Goal: Task Accomplishment & Management: Complete application form

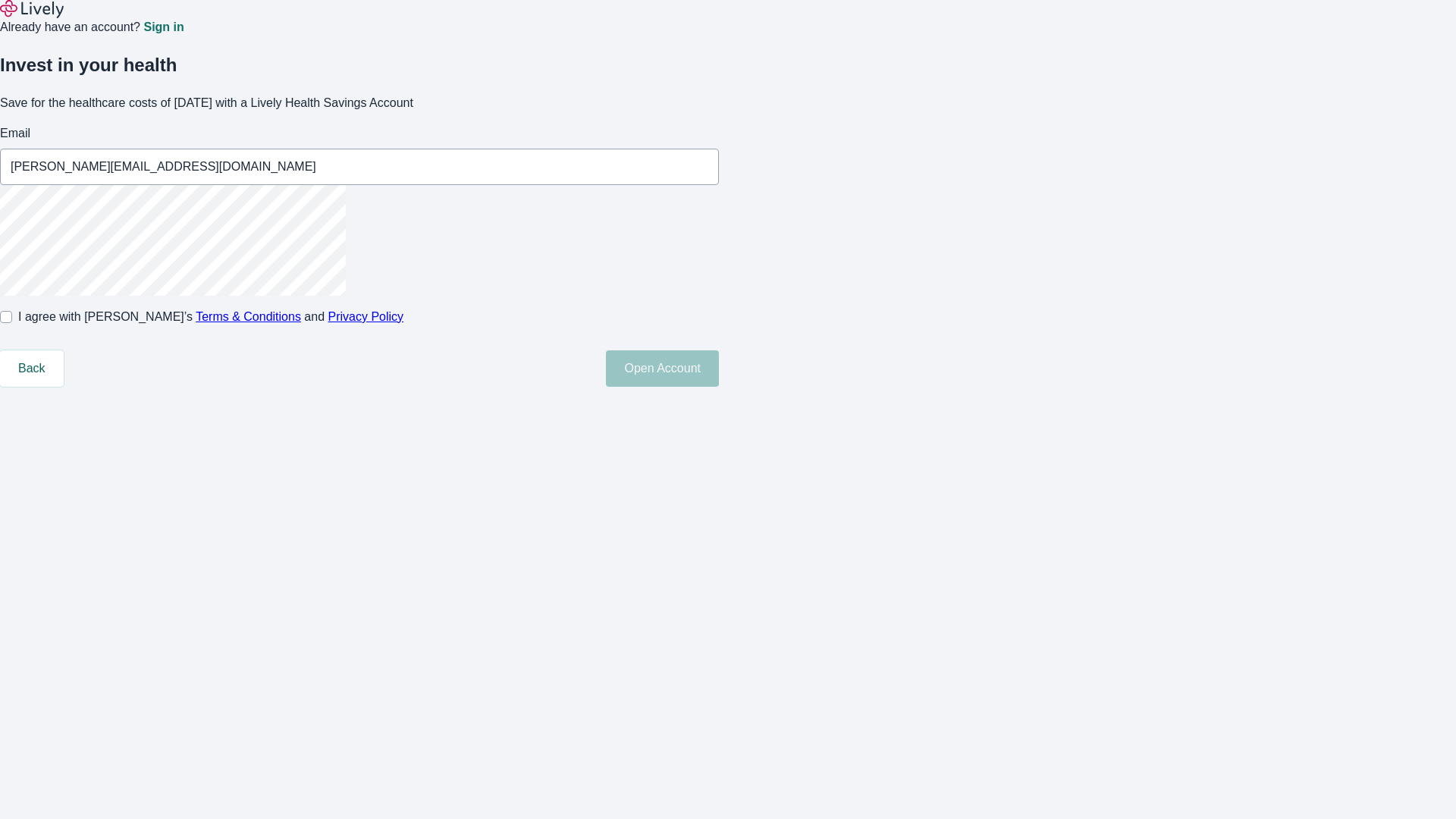
click at [12, 323] on input "I agree with Lively’s Terms & Conditions and Privacy Policy" at bounding box center [6, 317] width 12 height 12
checkbox input "true"
click at [718, 387] on button "Open Account" at bounding box center [663, 369] width 113 height 37
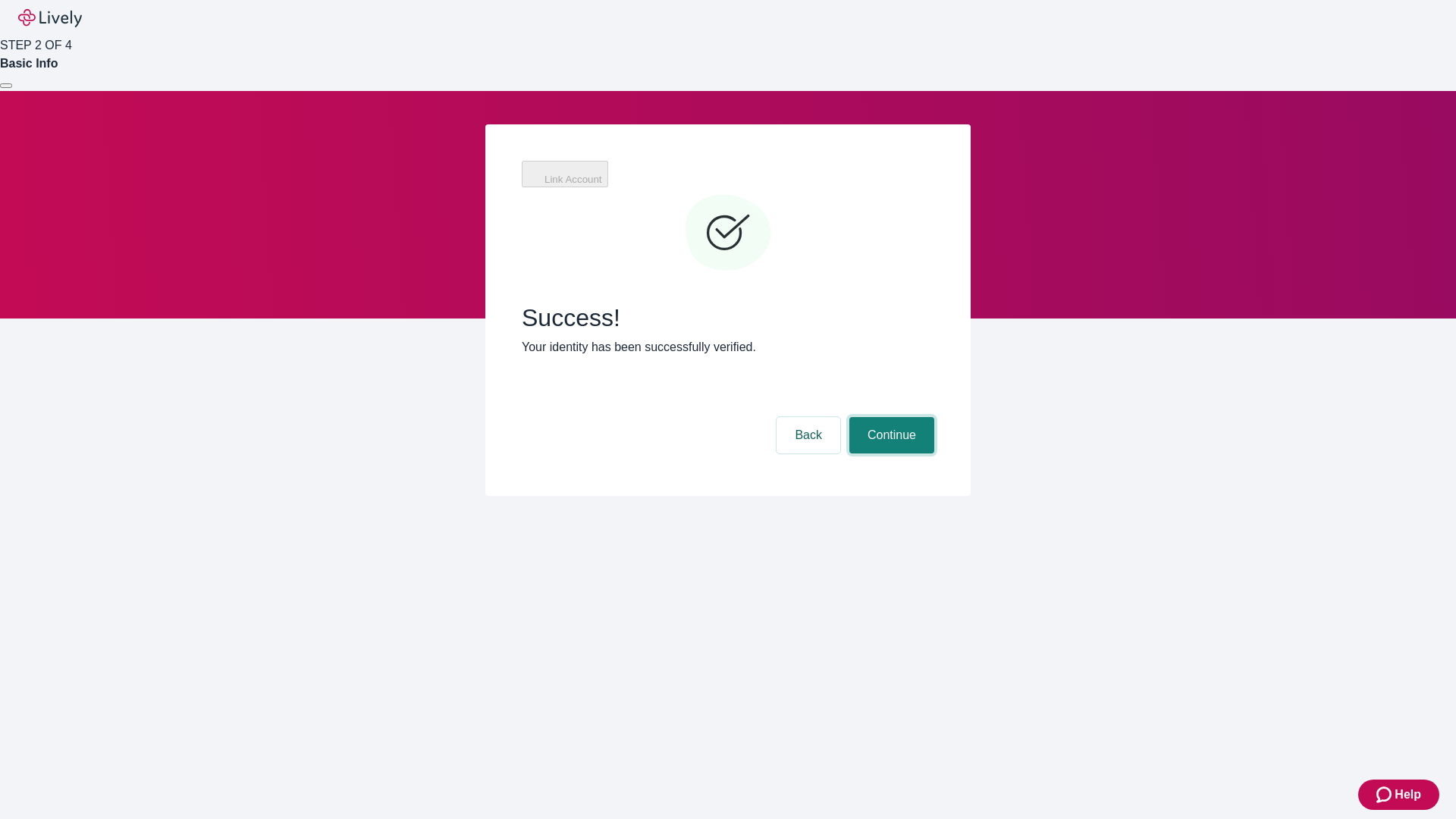
click at [891, 417] on button "Continue" at bounding box center [892, 436] width 85 height 37
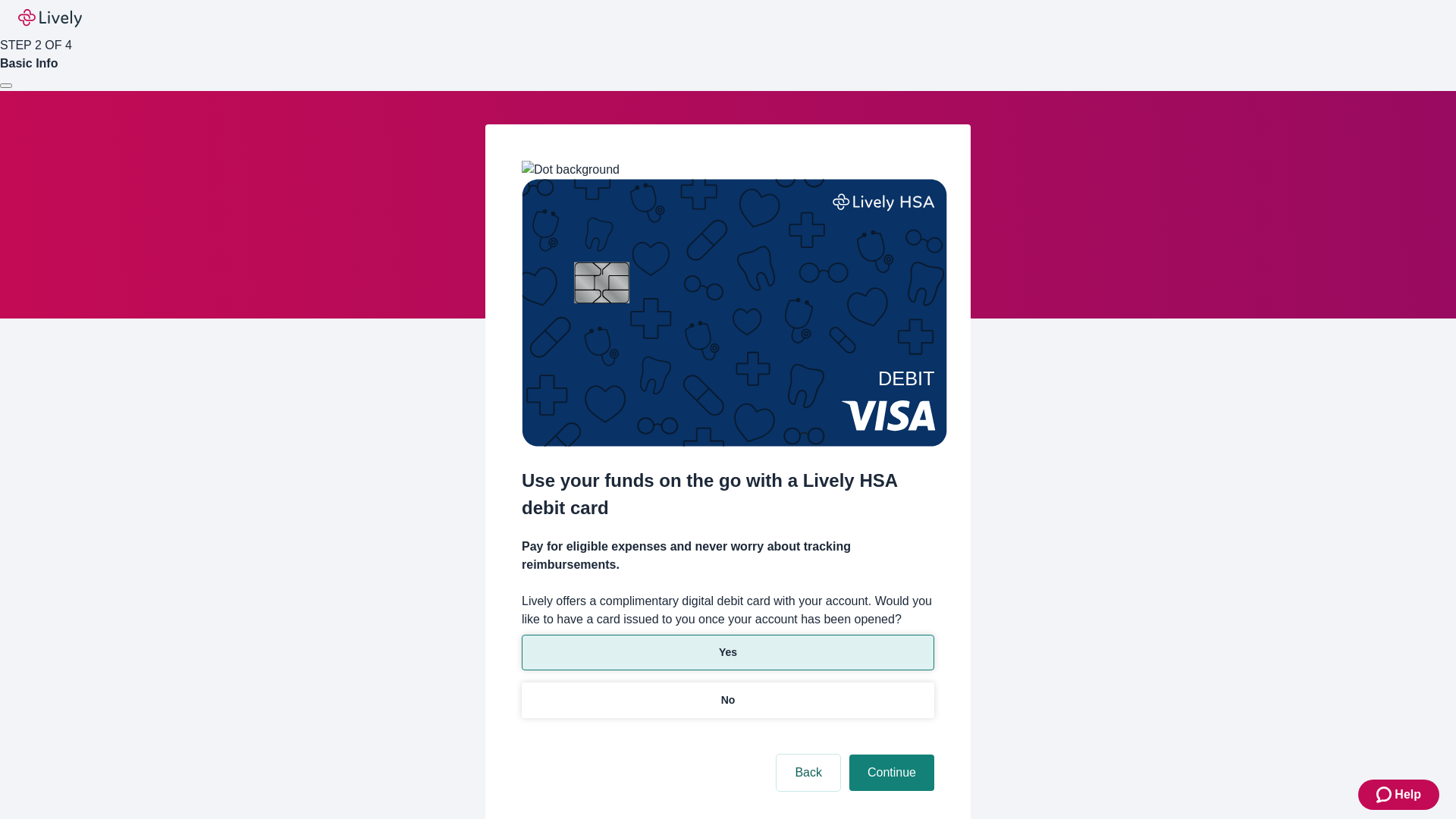
click at [727, 645] on p "Yes" at bounding box center [727, 653] width 18 height 16
click at [889, 755] on button "Continue" at bounding box center [892, 773] width 85 height 37
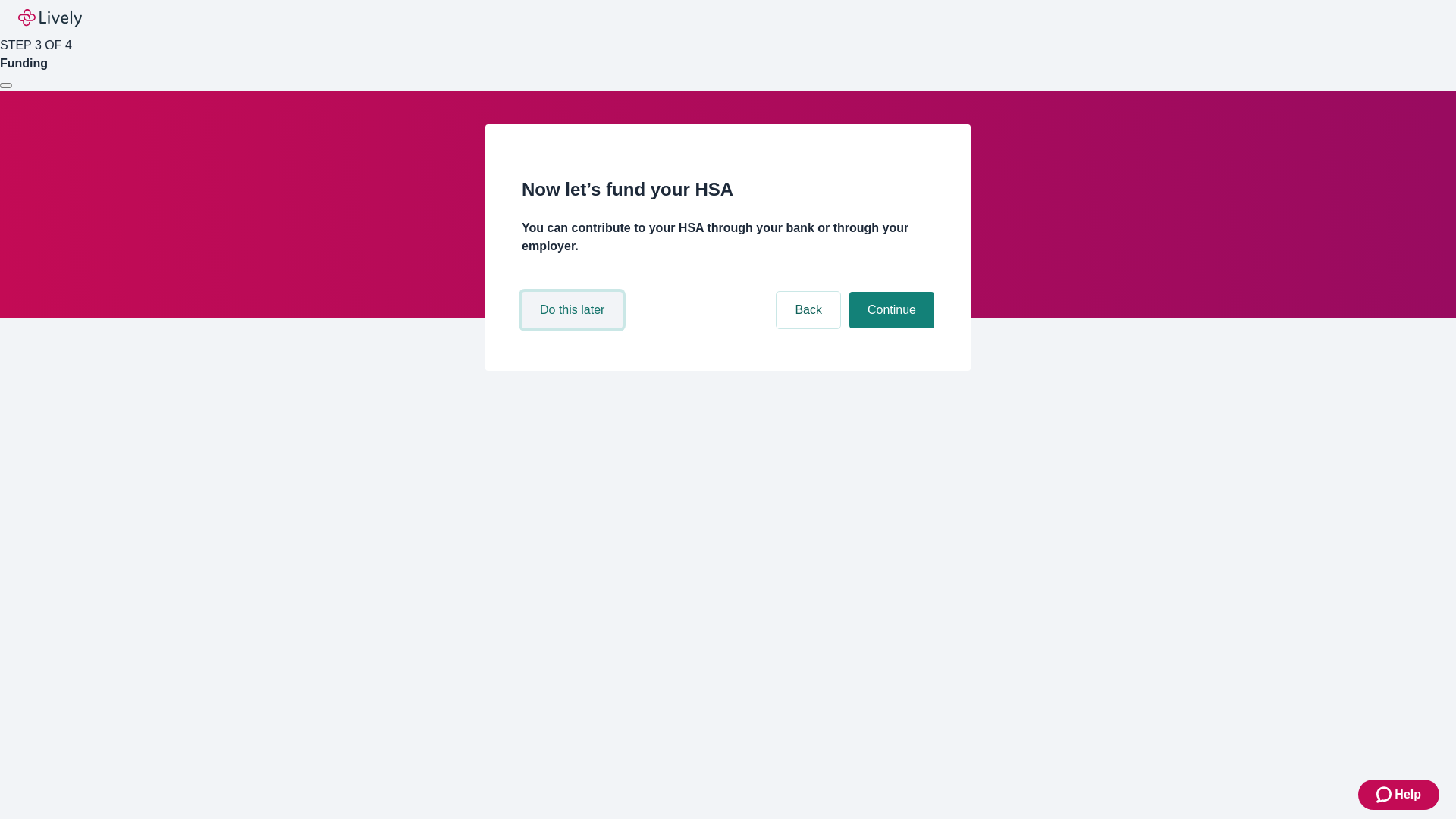
click at [574, 328] on button "Do this later" at bounding box center [572, 310] width 101 height 37
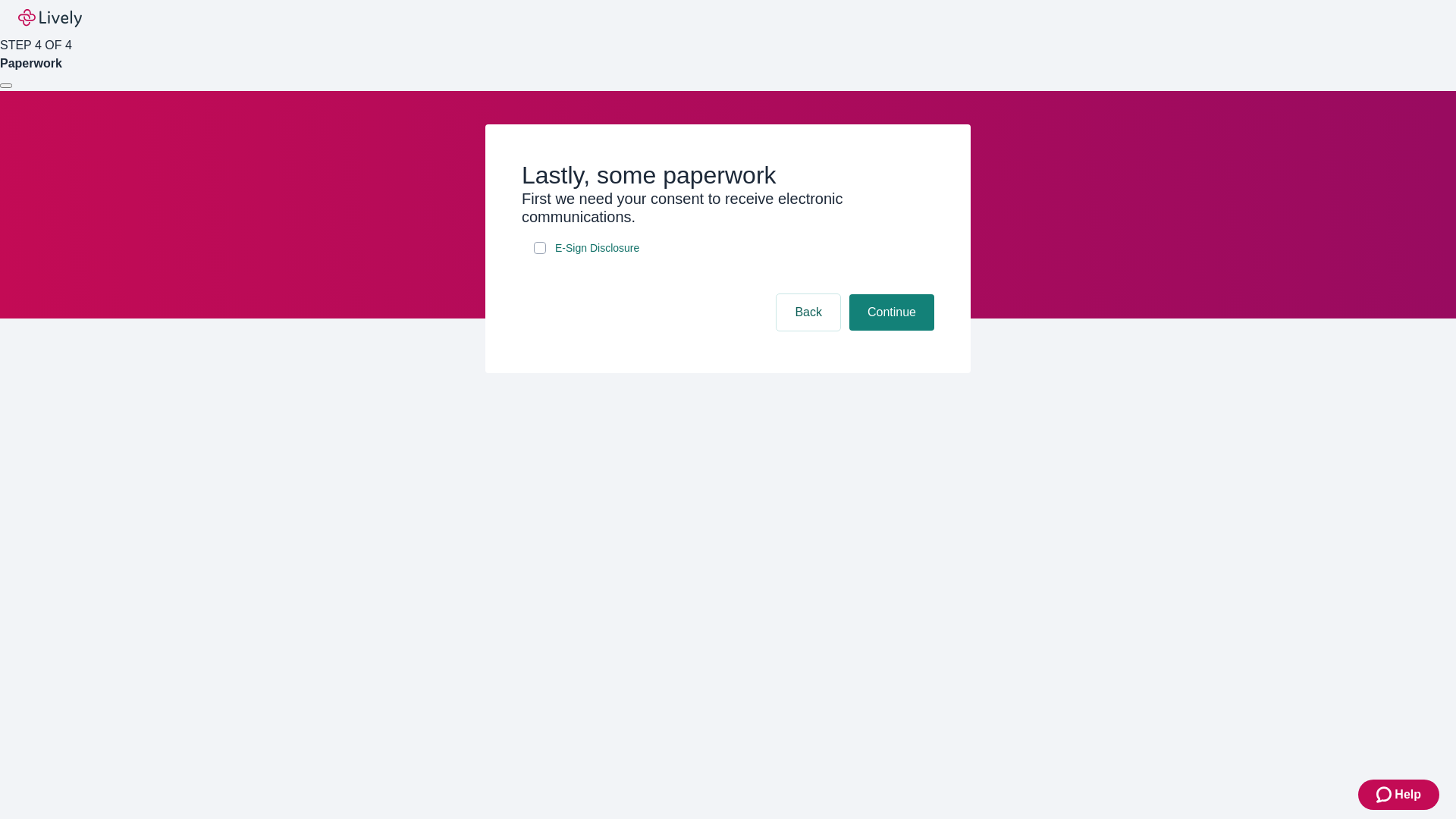
click at [540, 254] on input "E-Sign Disclosure" at bounding box center [540, 248] width 12 height 12
checkbox input "true"
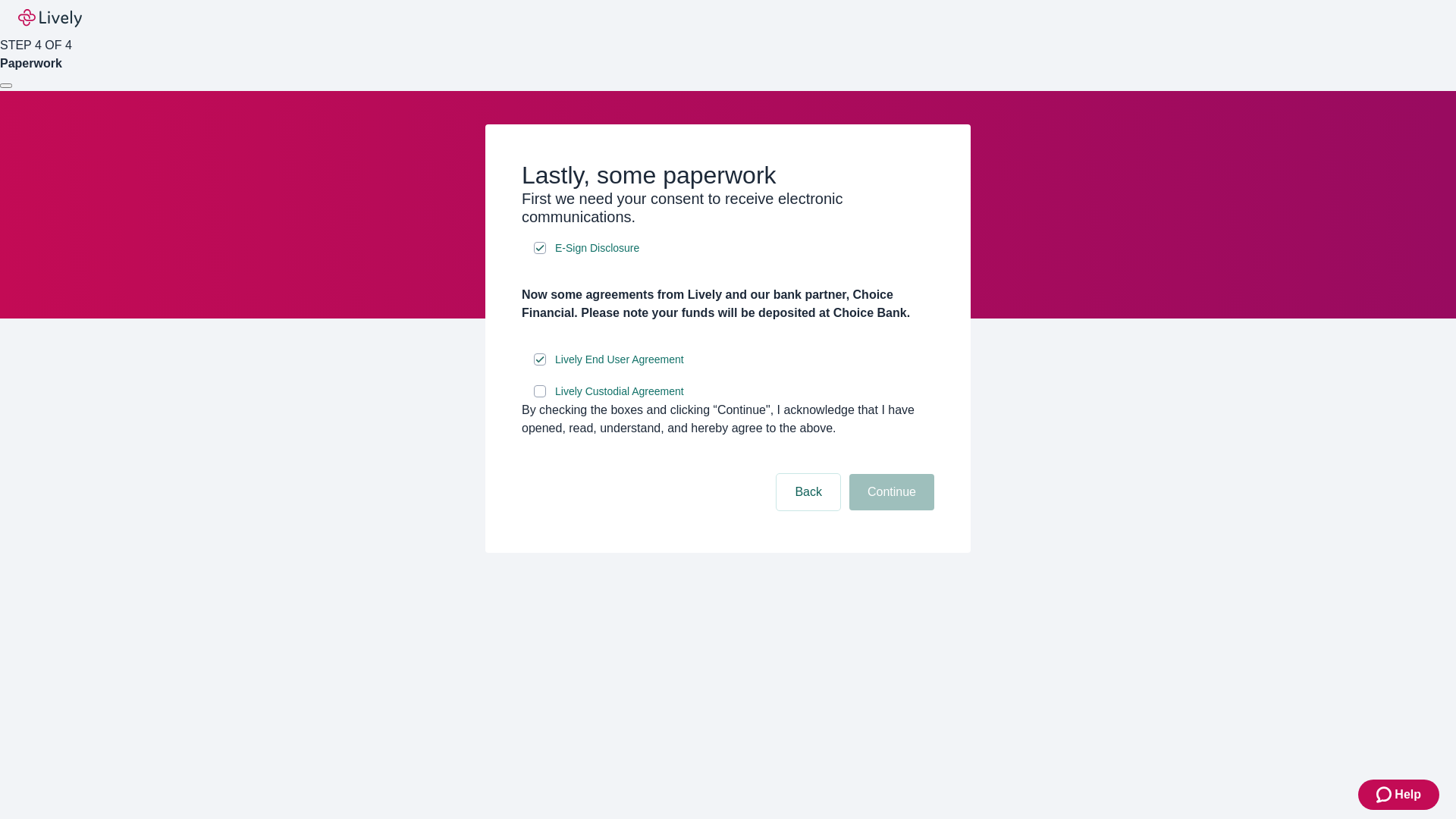
click at [540, 397] on input "Lively Custodial Agreement" at bounding box center [540, 391] width 12 height 12
checkbox input "true"
click at [889, 511] on button "Continue" at bounding box center [892, 492] width 85 height 37
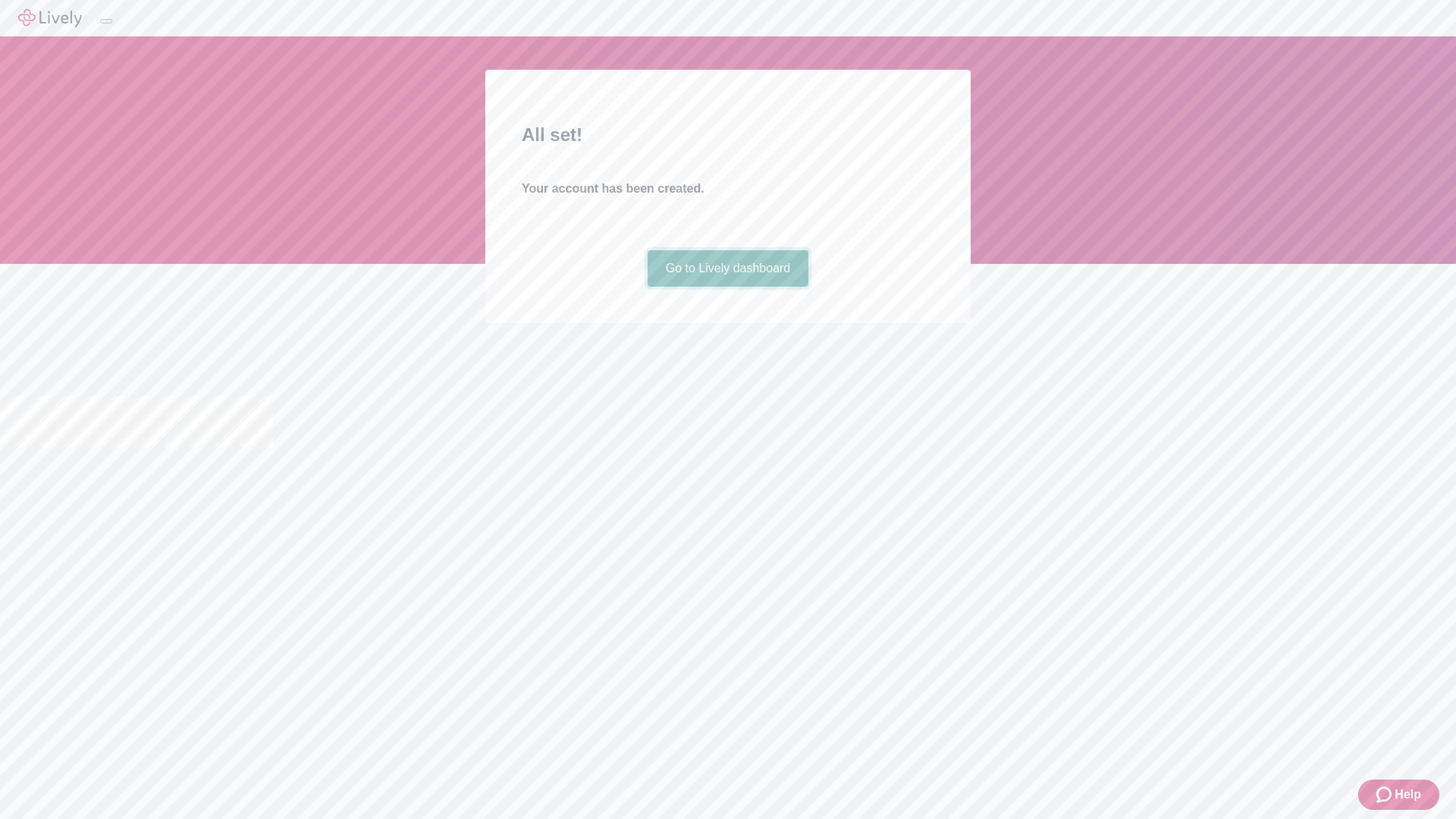
click at [727, 287] on link "Go to Lively dashboard" at bounding box center [728, 268] width 161 height 37
